Goal: Task Accomplishment & Management: Complete application form

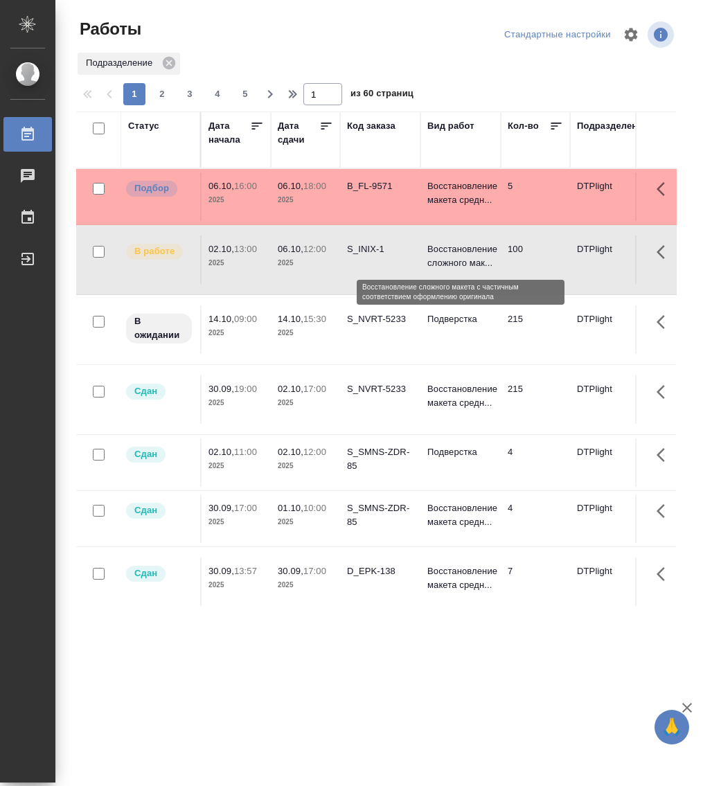
click at [462, 249] on p "Восстановление сложного мак..." at bounding box center [460, 256] width 66 height 28
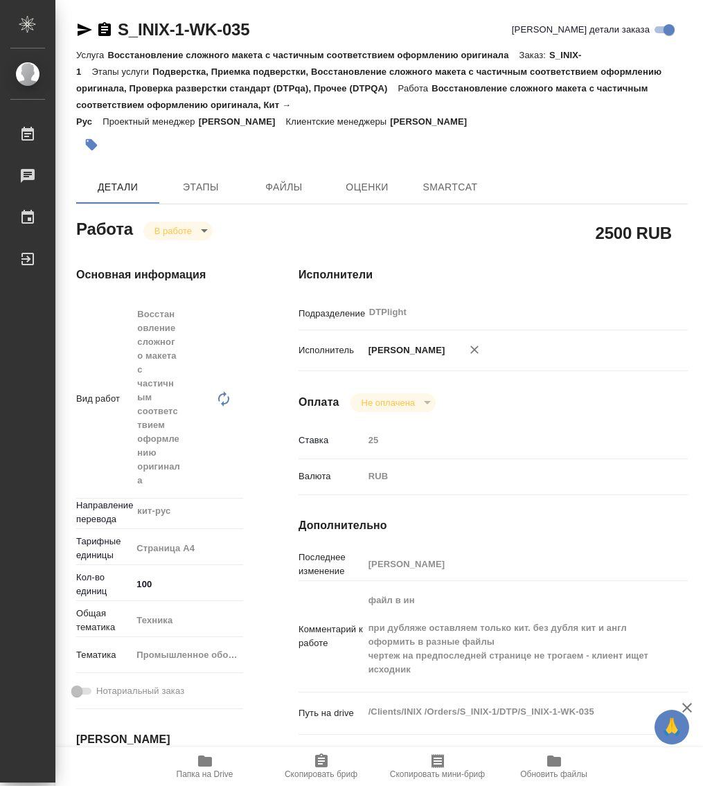
type textarea "x"
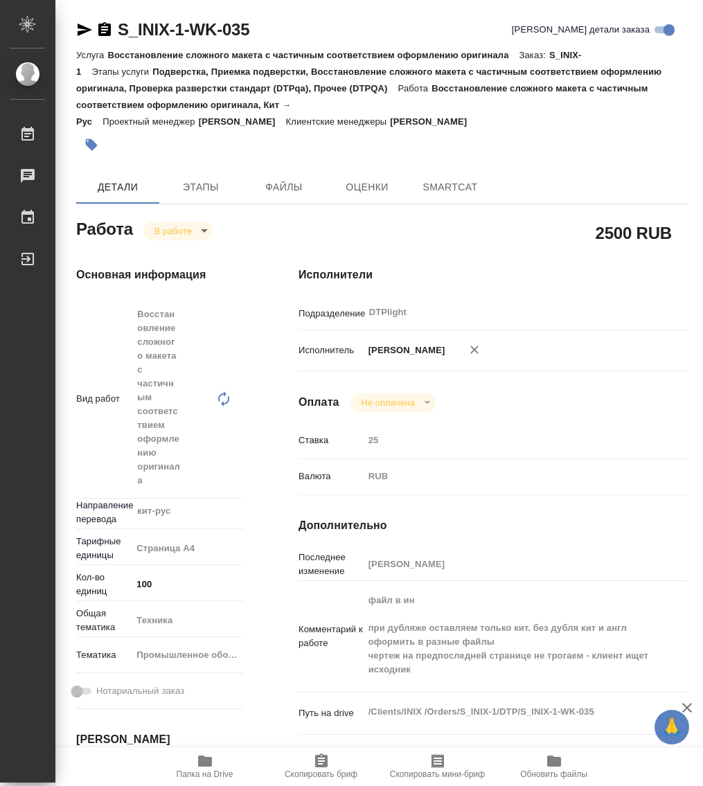
type textarea "x"
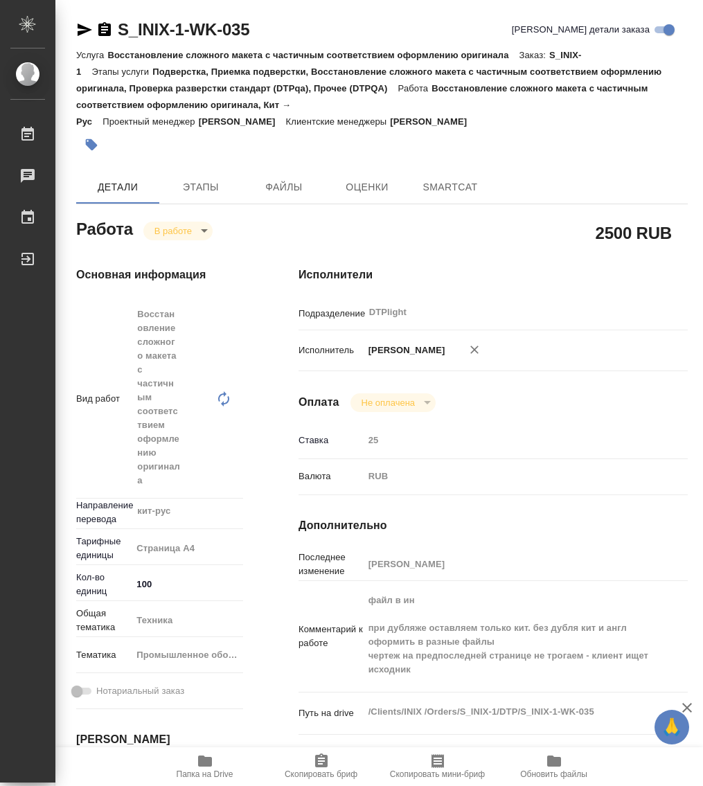
type textarea "x"
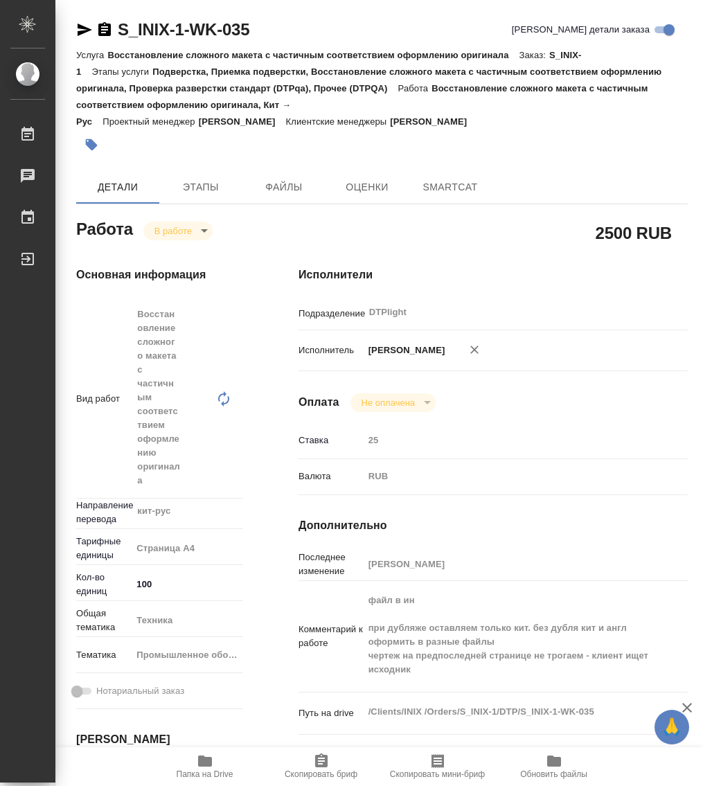
type textarea "x"
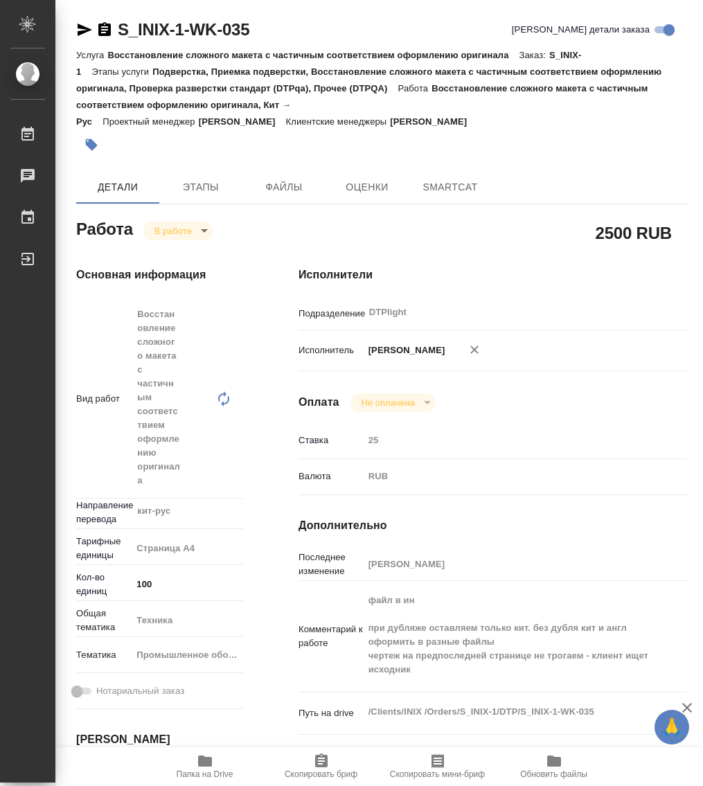
type textarea "x"
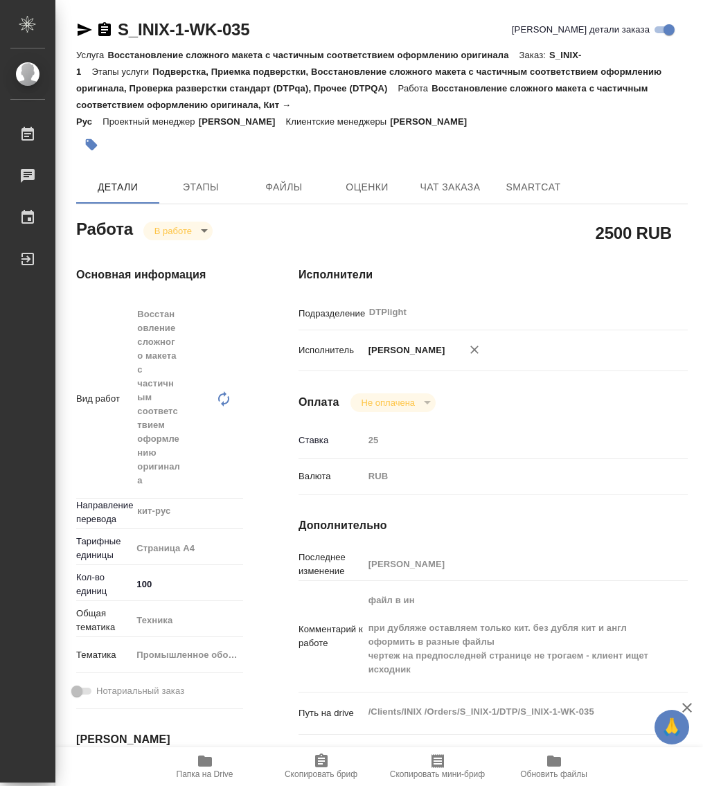
type textarea "x"
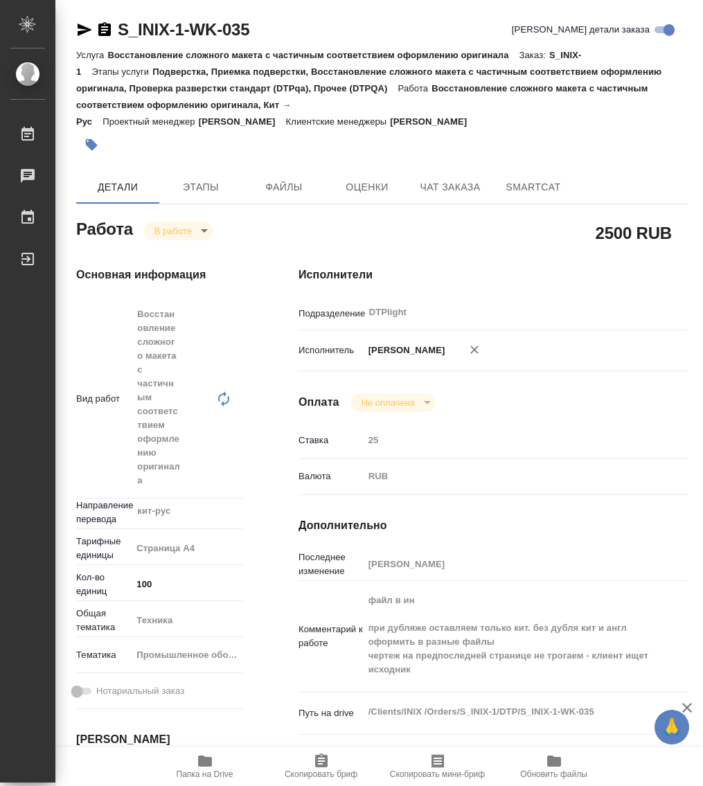
type textarea "x"
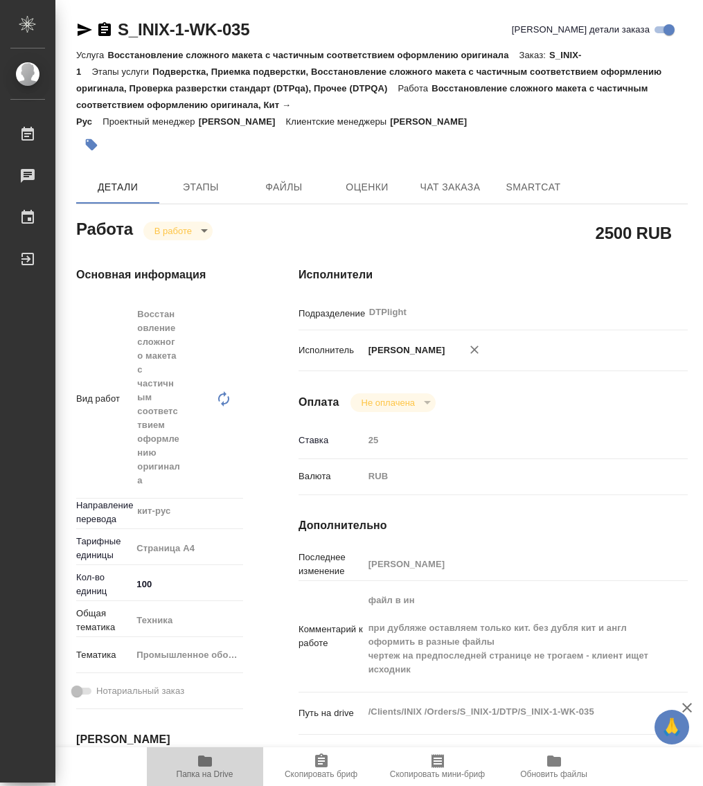
click at [203, 764] on icon "button" at bounding box center [205, 760] width 14 height 11
